Goal: Information Seeking & Learning: Learn about a topic

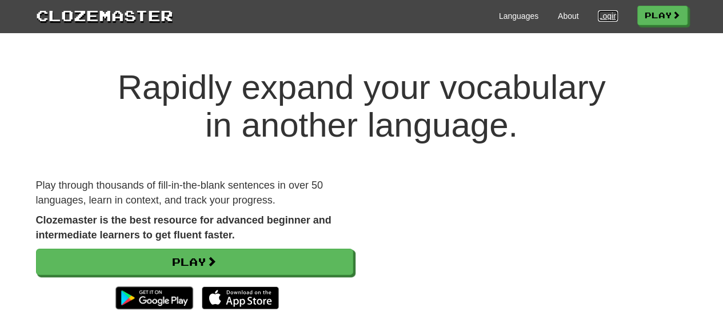
click at [598, 14] on link "Login" at bounding box center [607, 15] width 19 height 11
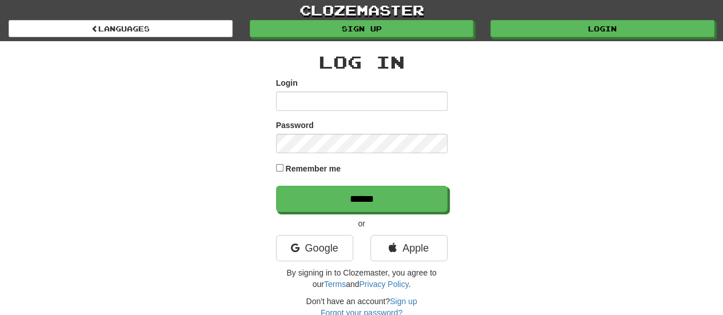
click at [361, 99] on input "Login" at bounding box center [361, 100] width 171 height 19
type input "****"
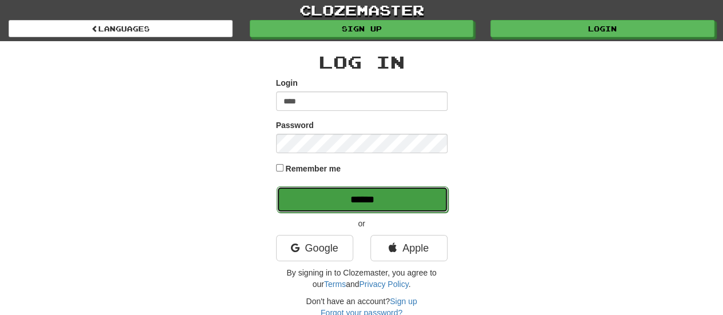
click at [344, 194] on input "******" at bounding box center [361, 199] width 171 height 26
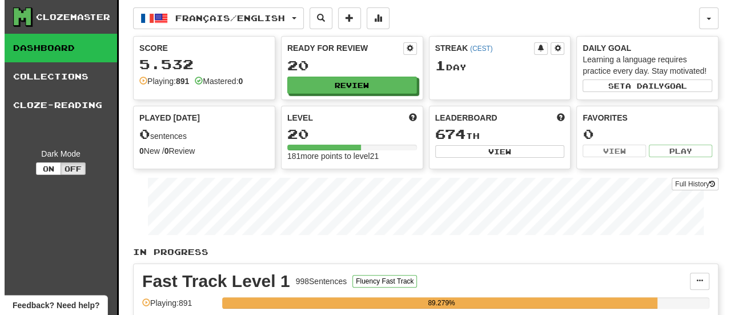
scroll to position [57, 0]
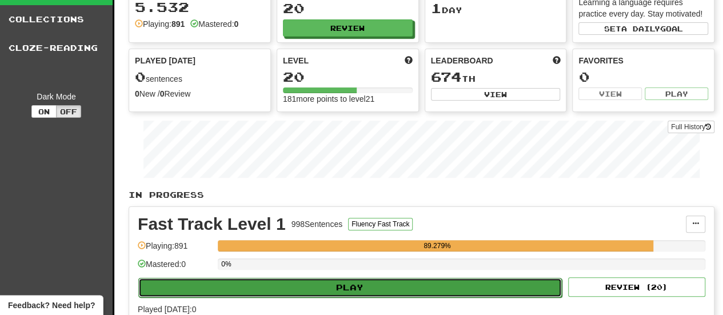
click at [452, 282] on button "Play" at bounding box center [349, 287] width 423 height 19
select select "**"
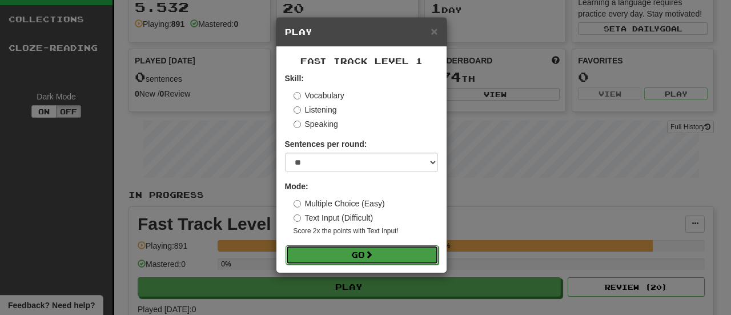
click at [362, 254] on button "Go" at bounding box center [362, 254] width 153 height 19
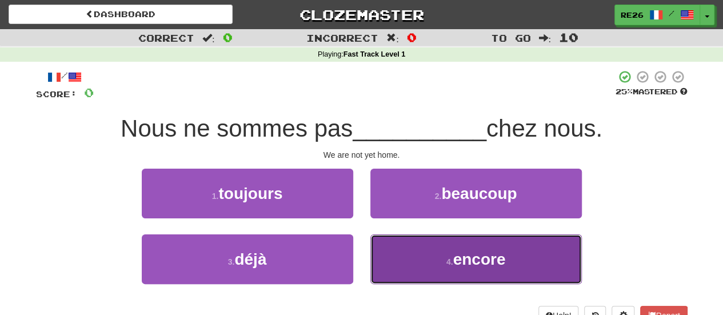
click at [452, 256] on button "4 . encore" at bounding box center [475, 259] width 211 height 50
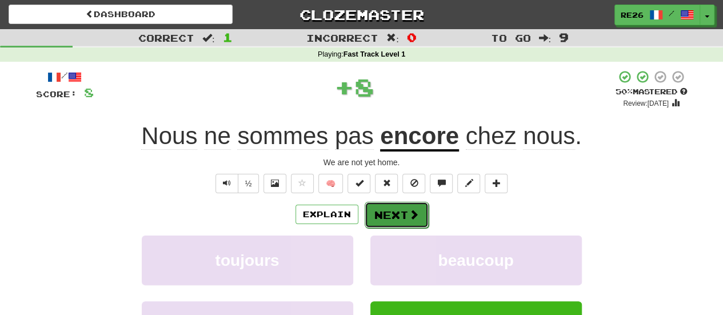
click at [398, 217] on button "Next" at bounding box center [396, 215] width 64 height 26
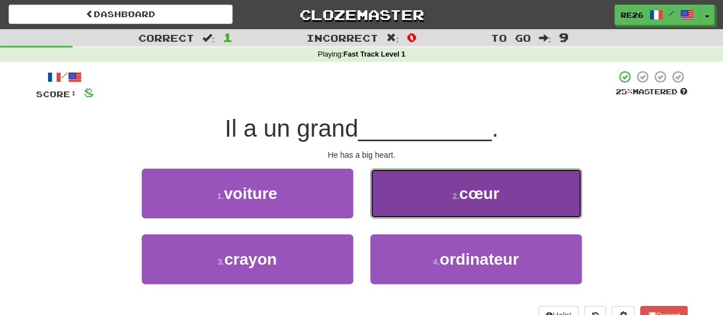
click at [403, 200] on button "2 . cœur" at bounding box center [475, 194] width 211 height 50
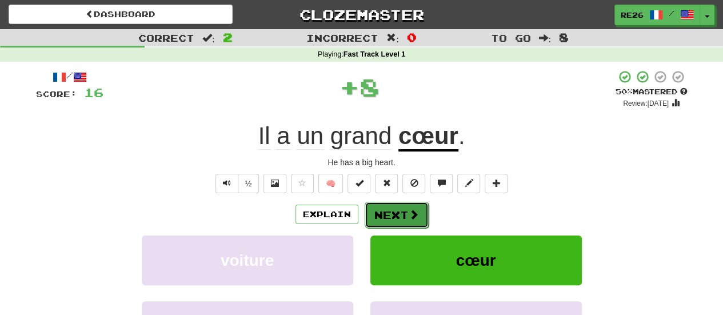
click at [386, 210] on button "Next" at bounding box center [396, 215] width 64 height 26
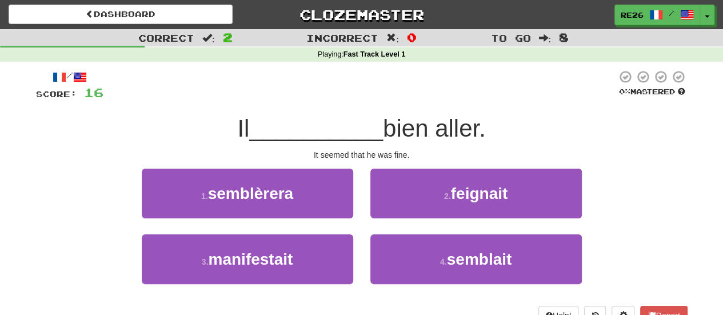
click at [715, 139] on div "Correct : 2 Incorrect : 0 To go : 8 Playing : Fast Track Level 1 / Score: 16 0 …" at bounding box center [361, 185] width 723 height 312
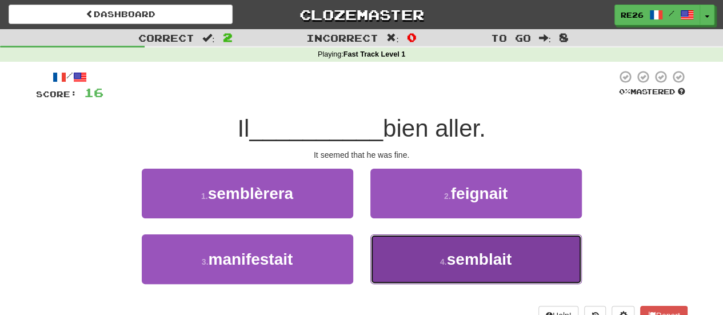
click at [411, 258] on button "4 . semblait" at bounding box center [475, 259] width 211 height 50
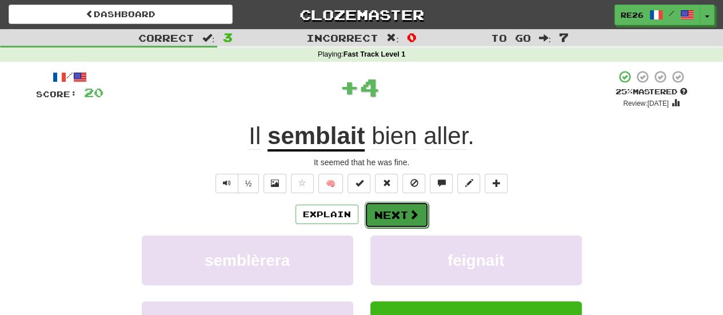
click at [396, 208] on button "Next" at bounding box center [396, 215] width 64 height 26
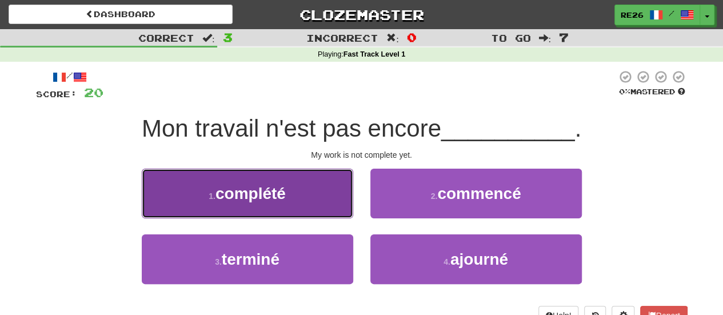
click at [322, 205] on button "1 . complété" at bounding box center [247, 194] width 211 height 50
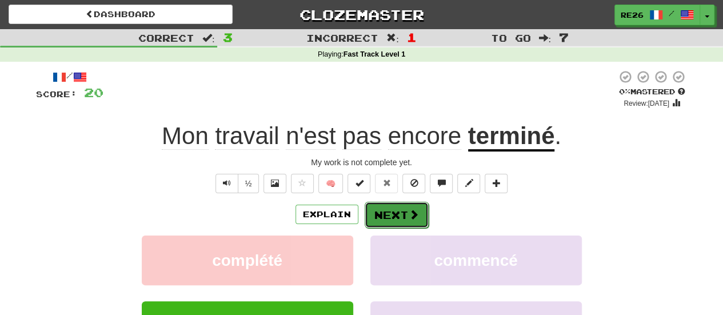
click at [394, 211] on button "Next" at bounding box center [396, 215] width 64 height 26
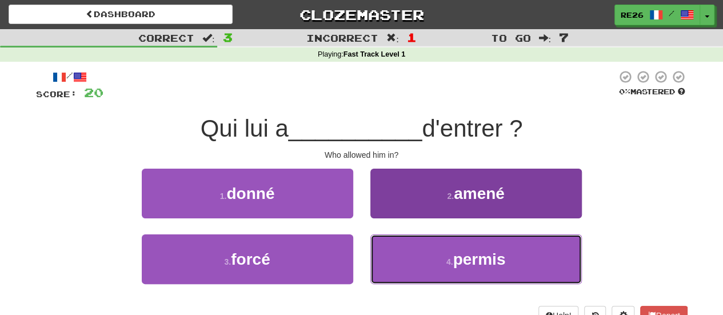
click at [422, 261] on button "4 . permis" at bounding box center [475, 259] width 211 height 50
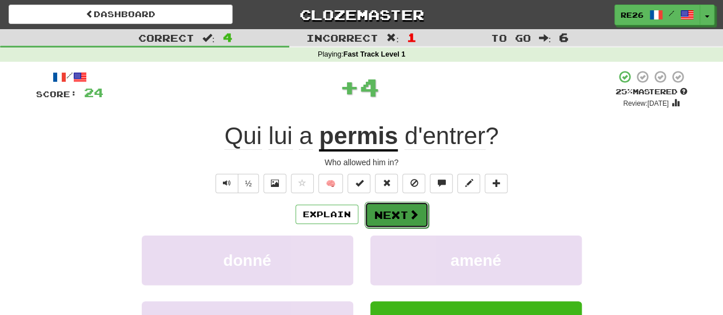
click at [391, 212] on button "Next" at bounding box center [396, 215] width 64 height 26
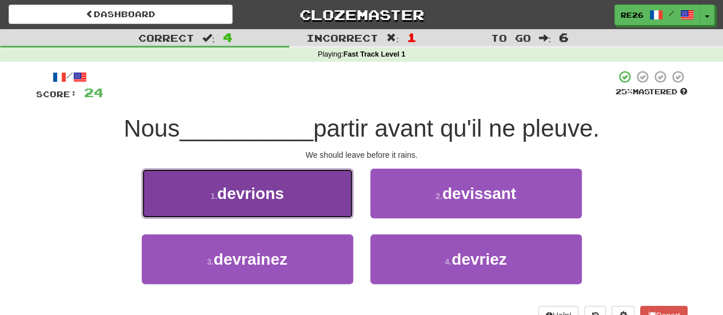
click at [312, 201] on button "1 . devrions" at bounding box center [247, 194] width 211 height 50
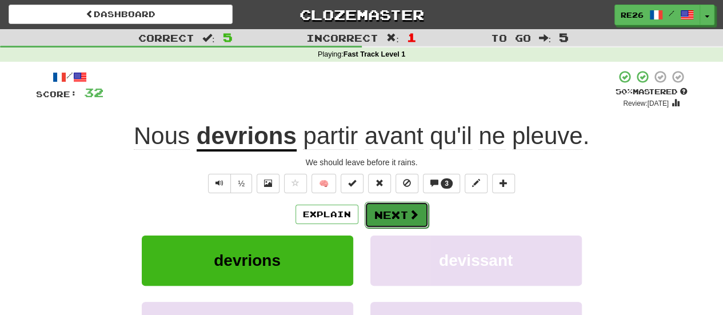
click at [383, 213] on button "Next" at bounding box center [396, 215] width 64 height 26
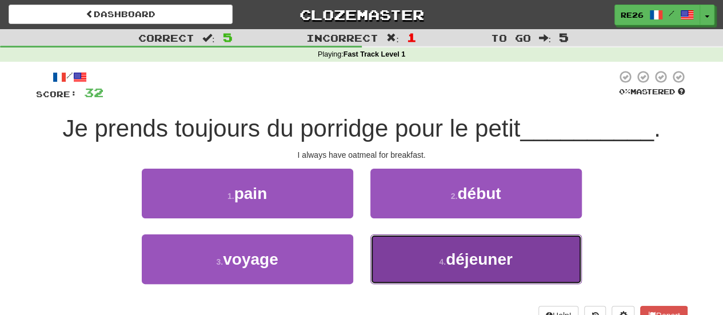
click at [407, 249] on button "4 . déjeuner" at bounding box center [475, 259] width 211 height 50
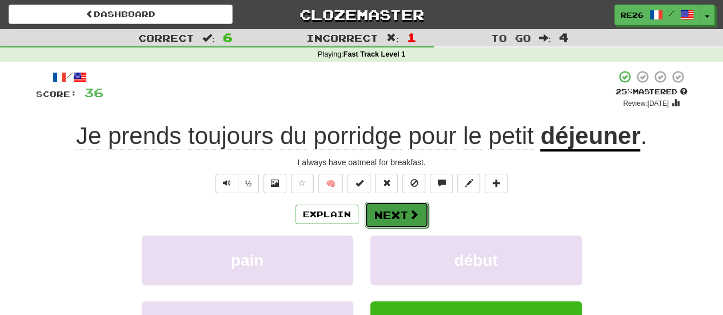
click at [387, 213] on button "Next" at bounding box center [396, 215] width 64 height 26
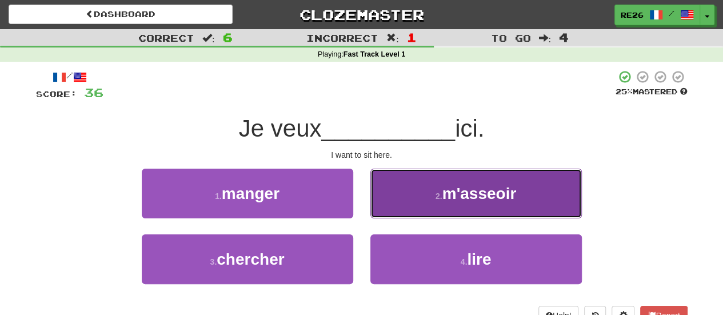
click at [400, 199] on button "2 . m'asseoir" at bounding box center [475, 194] width 211 height 50
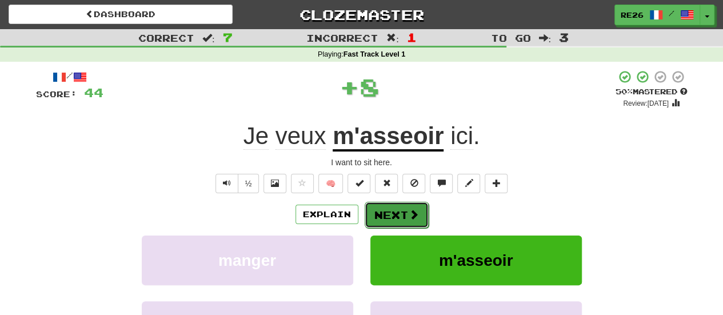
click at [390, 211] on button "Next" at bounding box center [396, 215] width 64 height 26
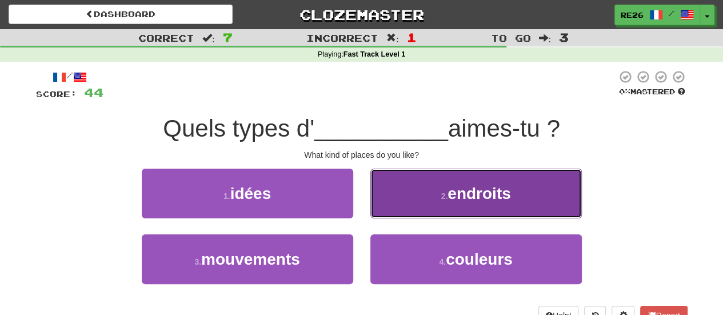
click at [399, 202] on button "2 . endroits" at bounding box center [475, 194] width 211 height 50
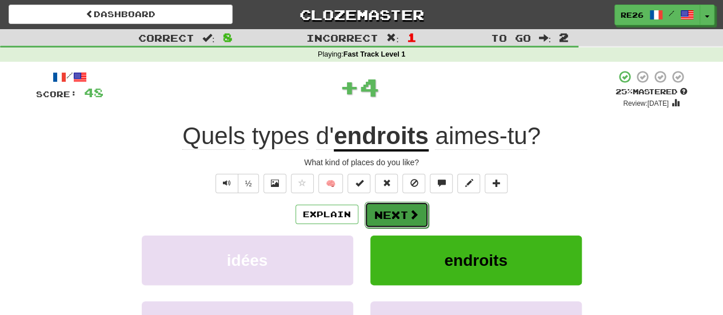
click at [388, 210] on button "Next" at bounding box center [396, 215] width 64 height 26
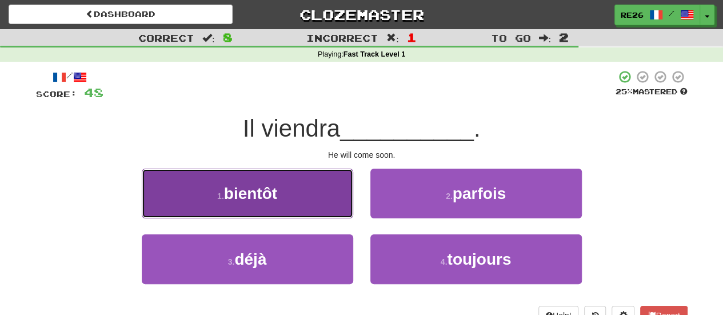
click at [325, 204] on button "1 . bientôt" at bounding box center [247, 194] width 211 height 50
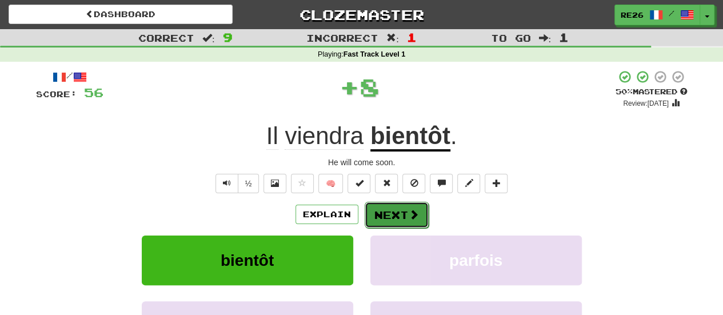
click at [388, 212] on button "Next" at bounding box center [396, 215] width 64 height 26
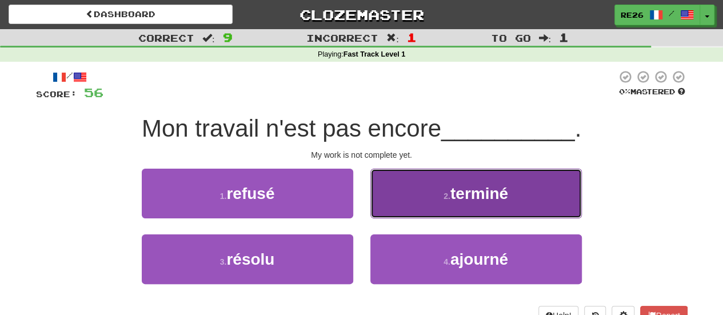
click at [398, 204] on button "2 . terminé" at bounding box center [475, 194] width 211 height 50
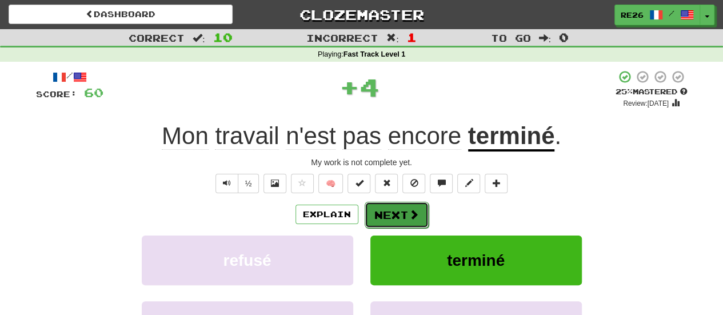
click at [393, 211] on button "Next" at bounding box center [396, 215] width 64 height 26
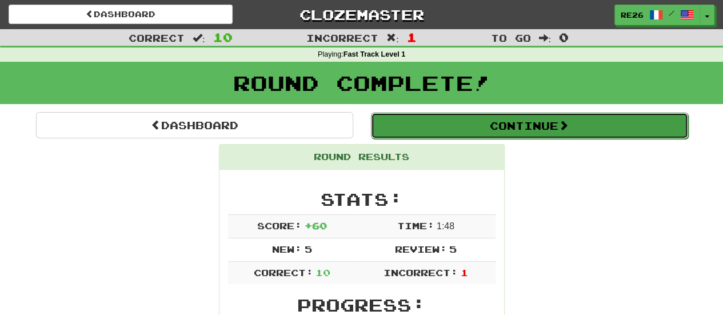
click at [499, 126] on button "Continue" at bounding box center [529, 126] width 317 height 26
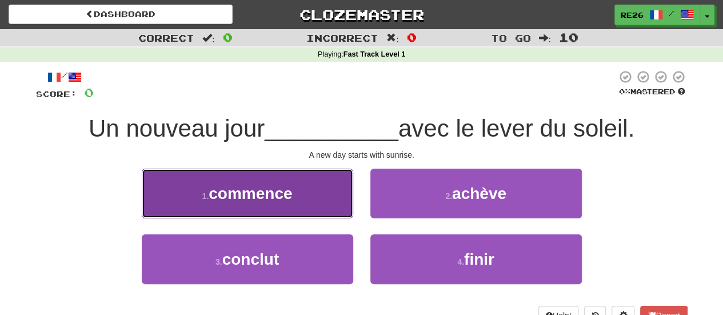
click at [313, 185] on button "1 . commence" at bounding box center [247, 194] width 211 height 50
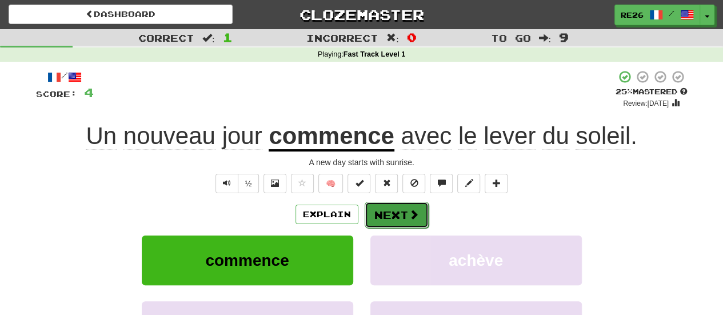
click at [380, 211] on button "Next" at bounding box center [396, 215] width 64 height 26
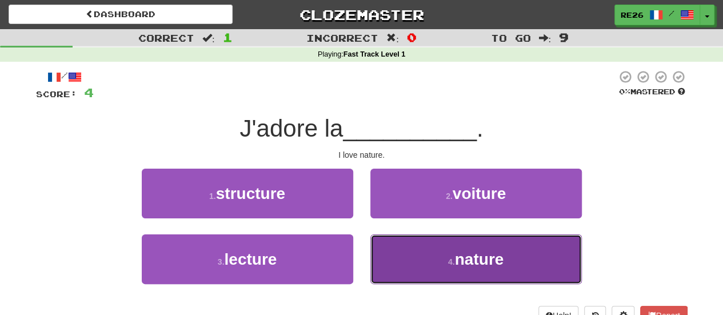
click at [432, 266] on button "4 . nature" at bounding box center [475, 259] width 211 height 50
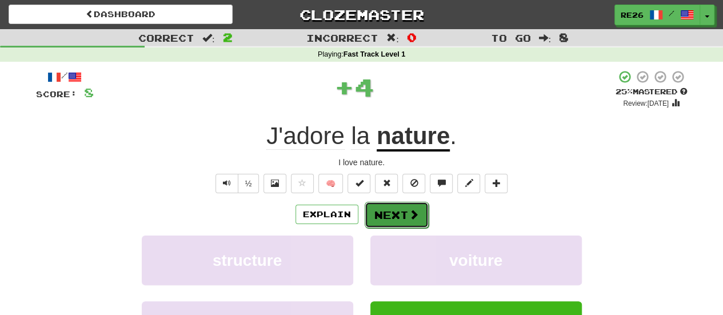
click at [389, 214] on button "Next" at bounding box center [396, 215] width 64 height 26
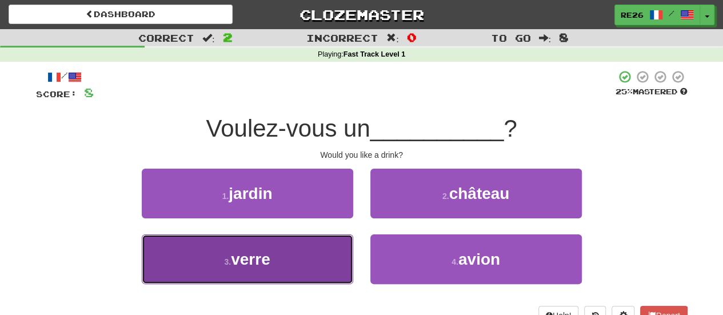
click at [313, 270] on button "3 . verre" at bounding box center [247, 259] width 211 height 50
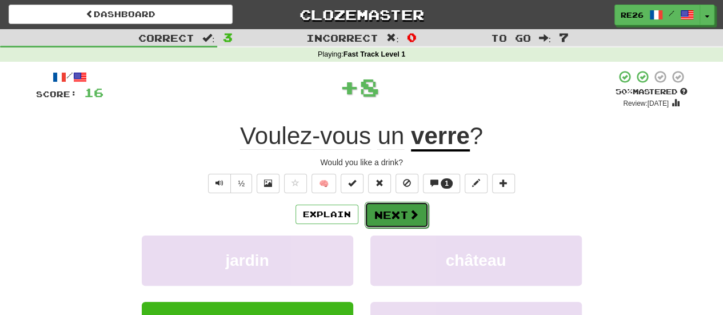
click at [376, 213] on button "Next" at bounding box center [396, 215] width 64 height 26
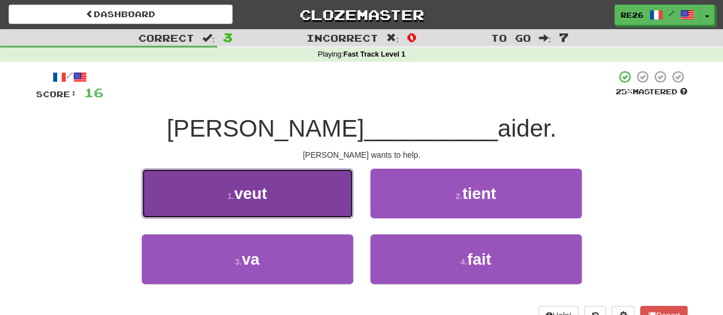
click at [324, 201] on button "1 . veut" at bounding box center [247, 194] width 211 height 50
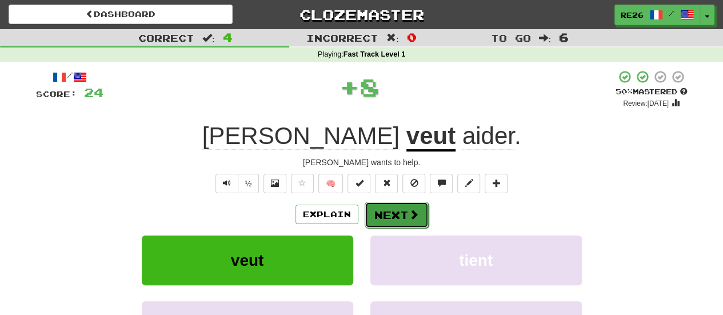
click at [384, 210] on button "Next" at bounding box center [396, 215] width 64 height 26
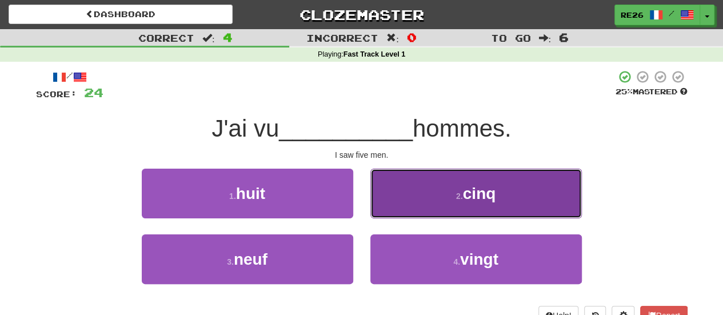
click at [394, 203] on button "2 . cinq" at bounding box center [475, 194] width 211 height 50
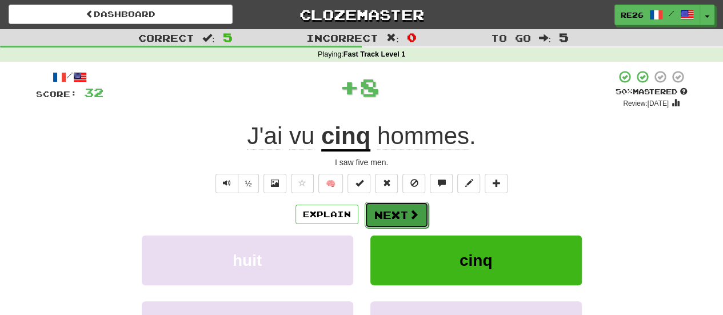
click at [379, 211] on button "Next" at bounding box center [396, 215] width 64 height 26
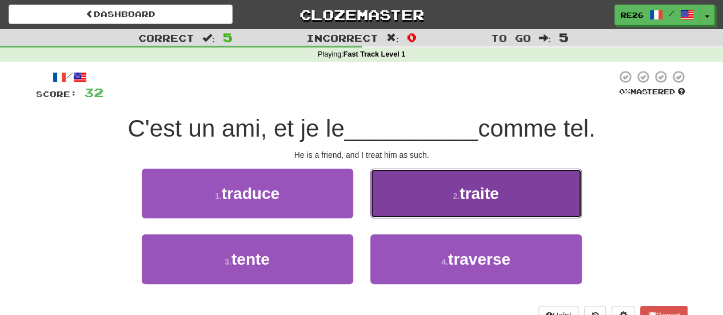
click at [400, 199] on button "2 . traite" at bounding box center [475, 194] width 211 height 50
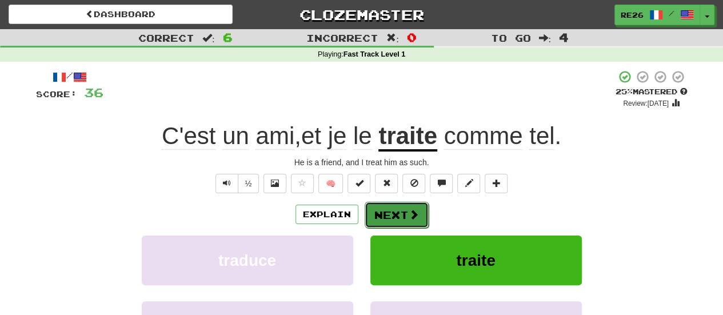
click at [394, 209] on button "Next" at bounding box center [396, 215] width 64 height 26
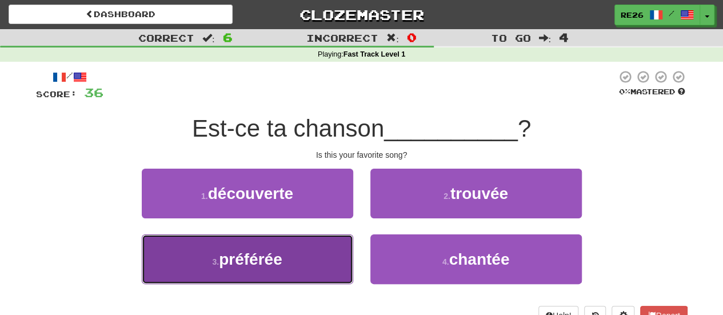
click at [335, 255] on button "3 . préférée" at bounding box center [247, 259] width 211 height 50
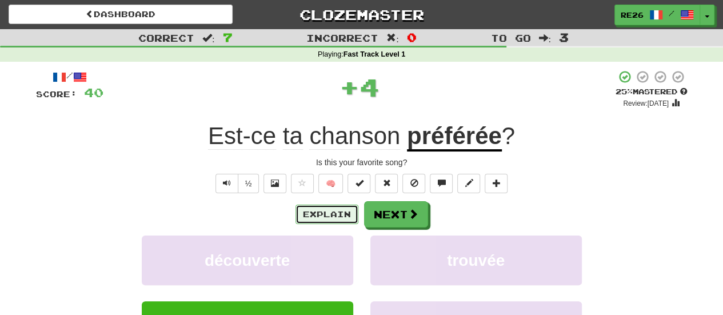
click at [347, 213] on button "Explain" at bounding box center [326, 214] width 63 height 19
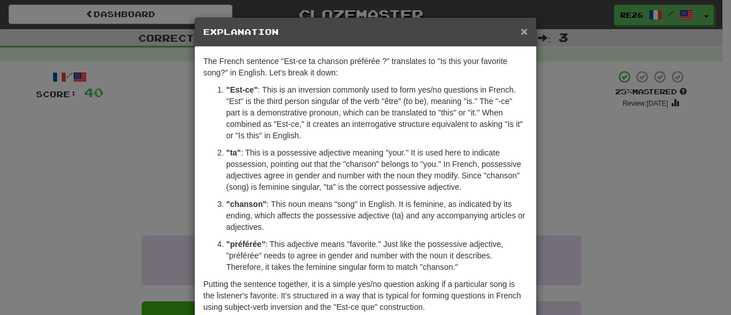
click at [521, 33] on span "×" at bounding box center [524, 31] width 7 height 13
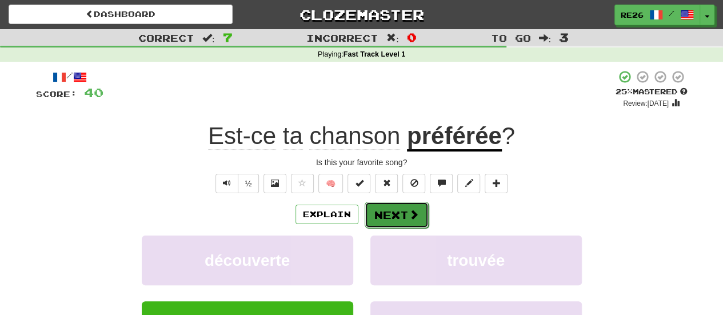
click at [386, 207] on button "Next" at bounding box center [396, 215] width 64 height 26
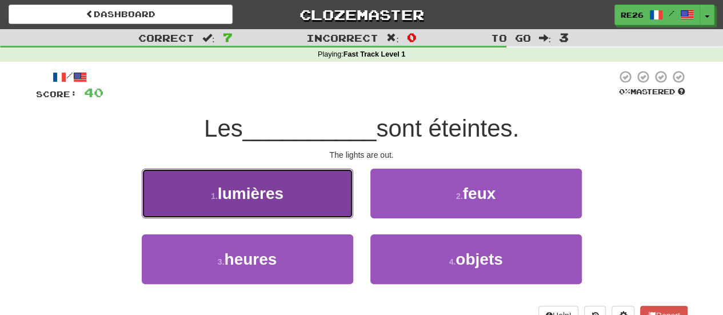
click at [291, 190] on button "1 . lumières" at bounding box center [247, 194] width 211 height 50
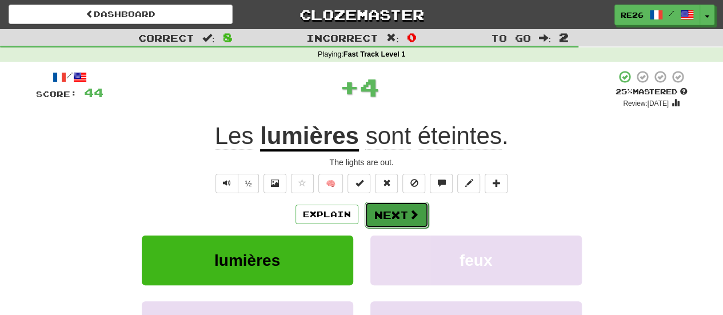
click at [376, 211] on button "Next" at bounding box center [396, 215] width 64 height 26
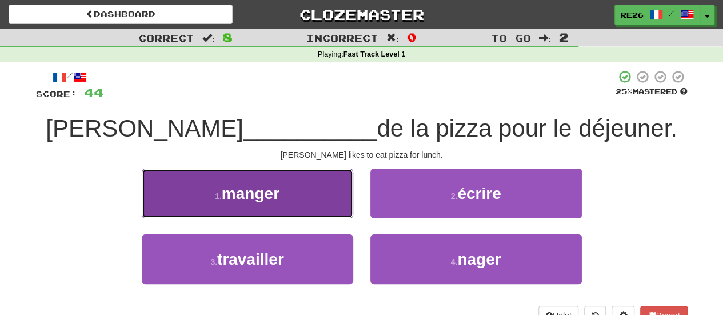
click at [292, 203] on button "1 . manger" at bounding box center [247, 194] width 211 height 50
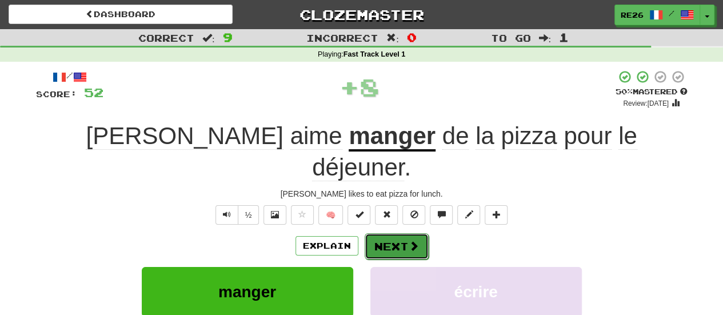
click at [374, 233] on button "Next" at bounding box center [396, 246] width 64 height 26
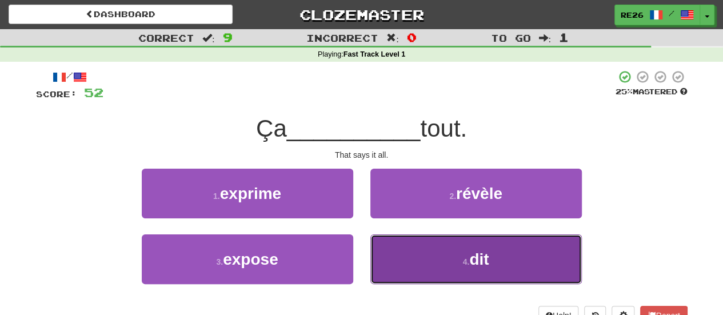
click at [399, 245] on button "4 . dit" at bounding box center [475, 259] width 211 height 50
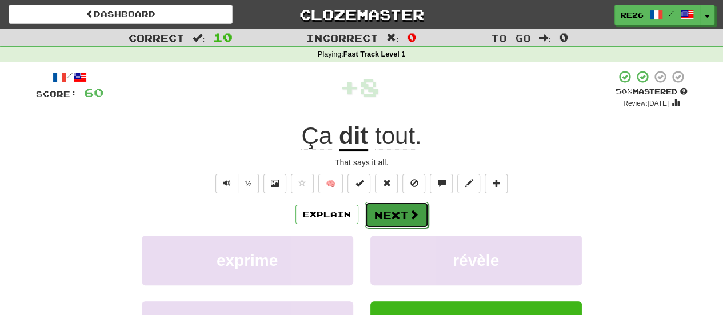
click at [389, 215] on button "Next" at bounding box center [396, 215] width 64 height 26
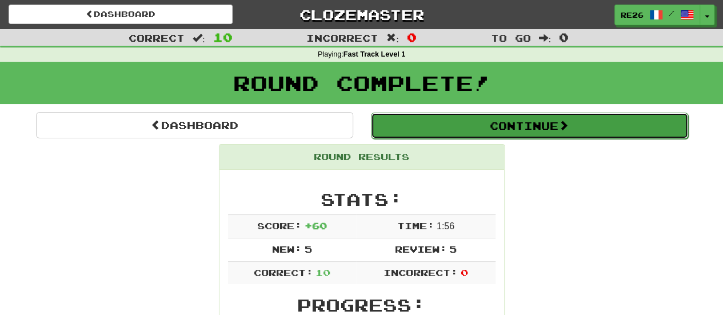
click at [475, 124] on button "Continue" at bounding box center [529, 126] width 317 height 26
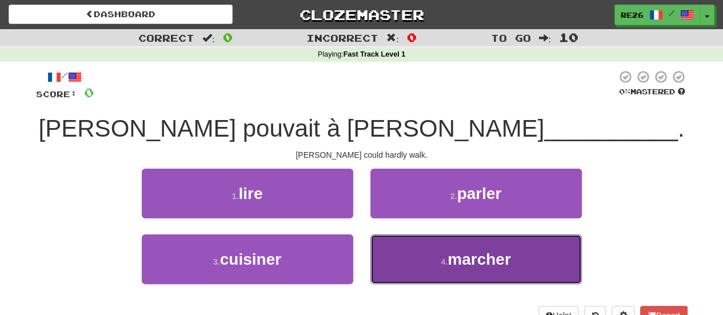
click at [424, 247] on button "4 . marcher" at bounding box center [475, 259] width 211 height 50
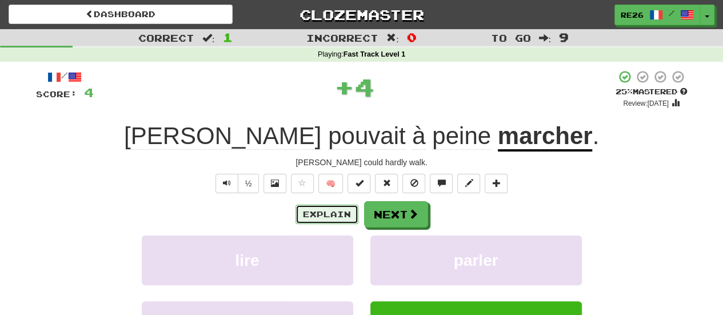
click at [335, 214] on button "Explain" at bounding box center [326, 214] width 63 height 19
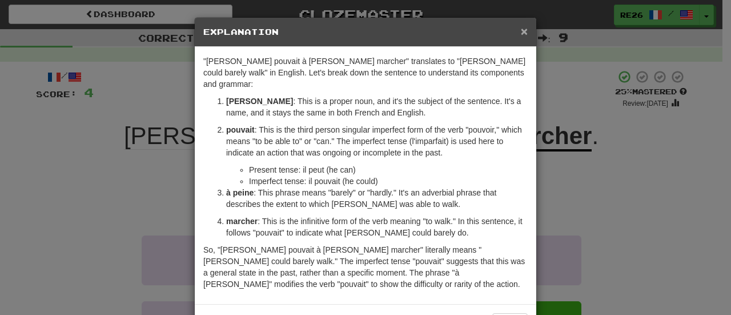
click at [521, 30] on span "×" at bounding box center [524, 31] width 7 height 13
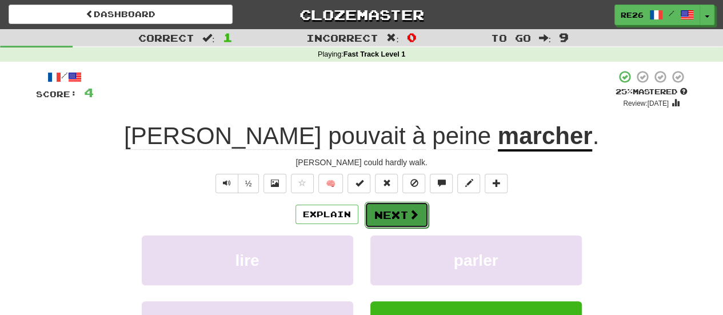
click at [393, 217] on button "Next" at bounding box center [396, 215] width 64 height 26
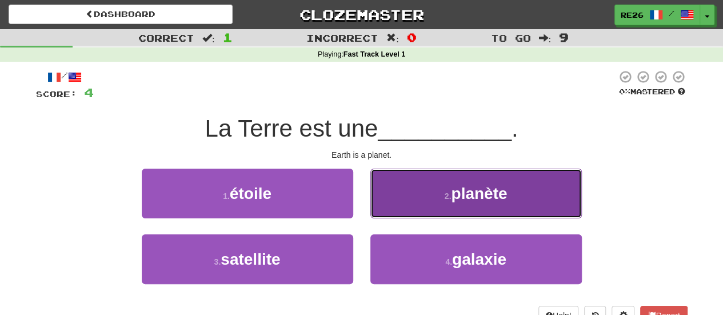
click at [439, 192] on button "2 . planète" at bounding box center [475, 194] width 211 height 50
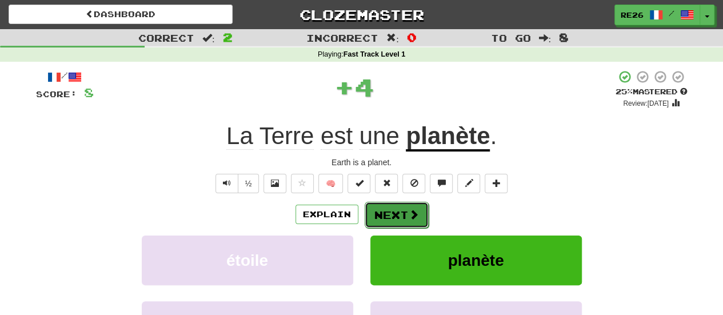
click at [392, 215] on button "Next" at bounding box center [396, 215] width 64 height 26
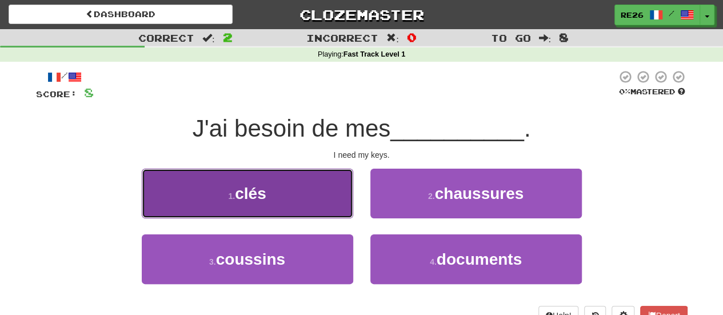
click at [327, 210] on button "1 . clés" at bounding box center [247, 194] width 211 height 50
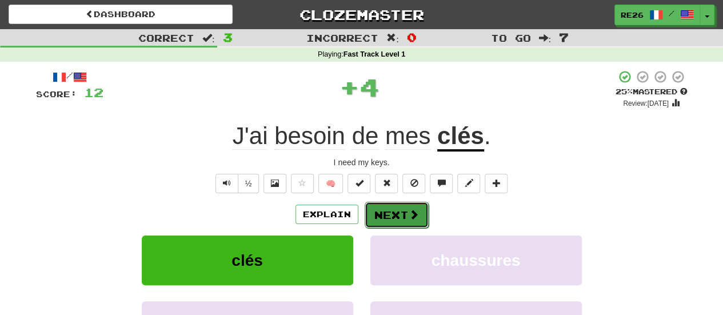
click at [376, 217] on button "Next" at bounding box center [396, 215] width 64 height 26
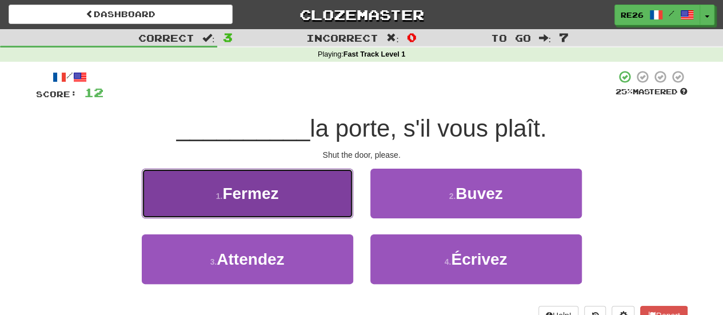
click at [316, 203] on button "1 . Fermez" at bounding box center [247, 194] width 211 height 50
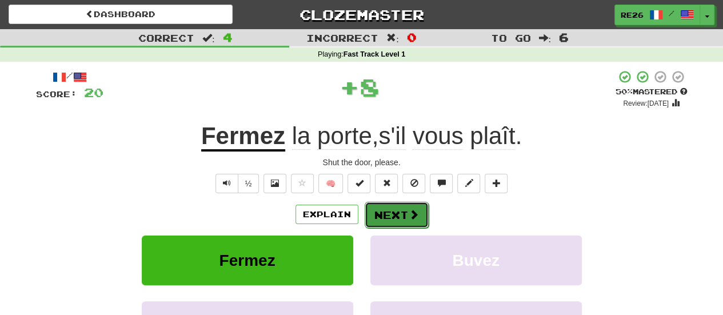
click at [384, 211] on button "Next" at bounding box center [396, 215] width 64 height 26
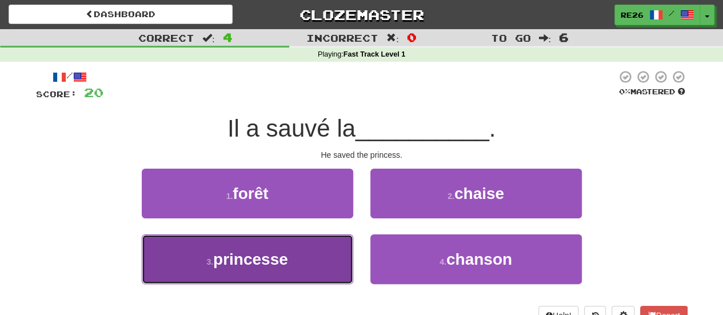
click at [322, 255] on button "3 . princesse" at bounding box center [247, 259] width 211 height 50
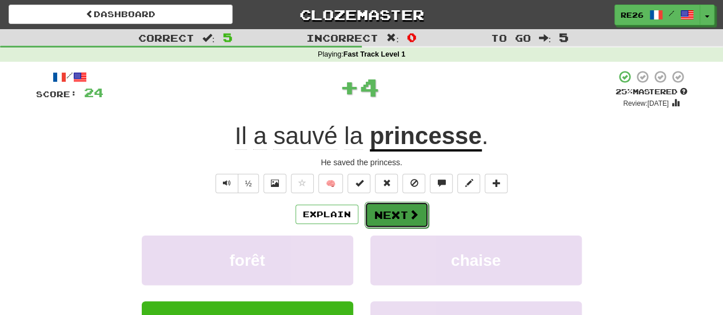
click at [382, 216] on button "Next" at bounding box center [396, 215] width 64 height 26
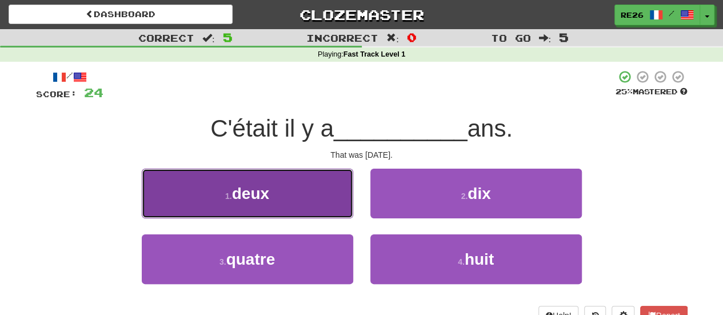
click at [310, 204] on button "1 . deux" at bounding box center [247, 194] width 211 height 50
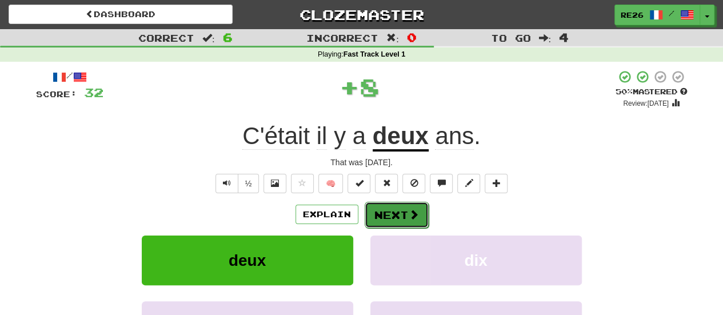
click at [371, 208] on button "Next" at bounding box center [396, 215] width 64 height 26
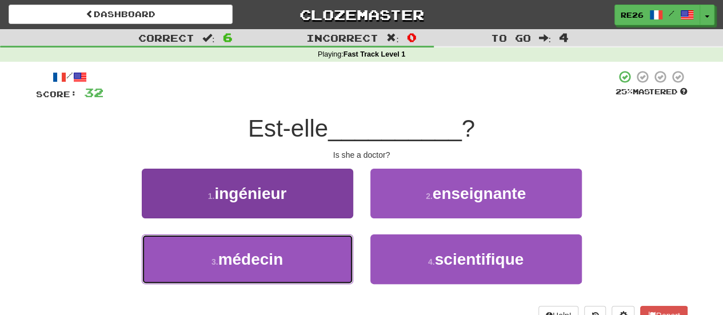
click at [261, 249] on button "3 . médecin" at bounding box center [247, 259] width 211 height 50
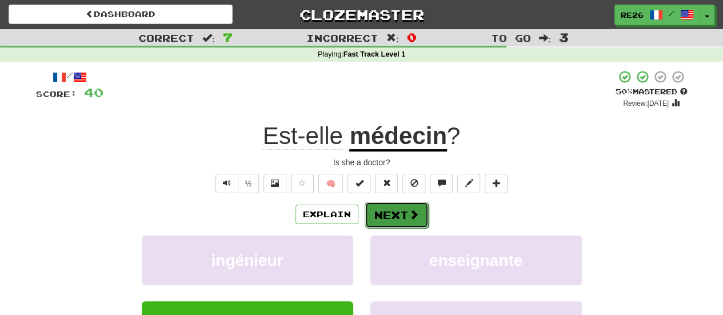
click at [375, 219] on button "Next" at bounding box center [396, 215] width 64 height 26
